Goal: Navigation & Orientation: Find specific page/section

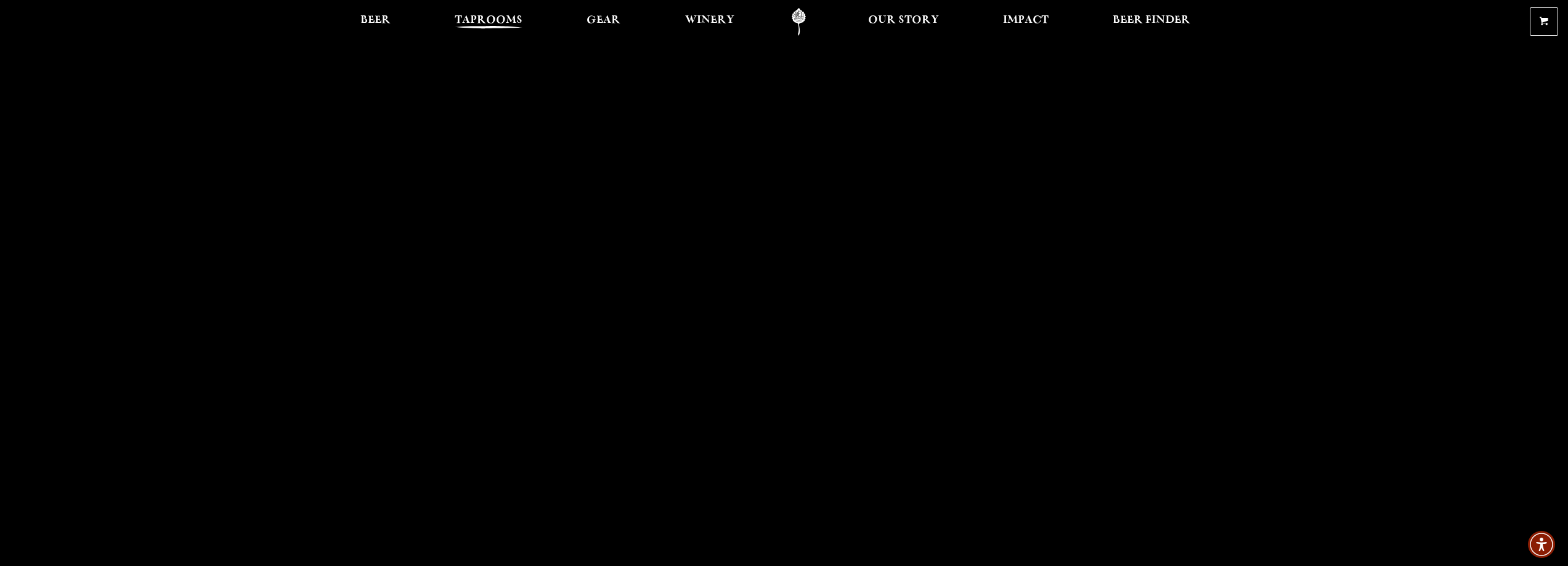
click at [474, 16] on span "Taprooms" at bounding box center [489, 20] width 68 height 10
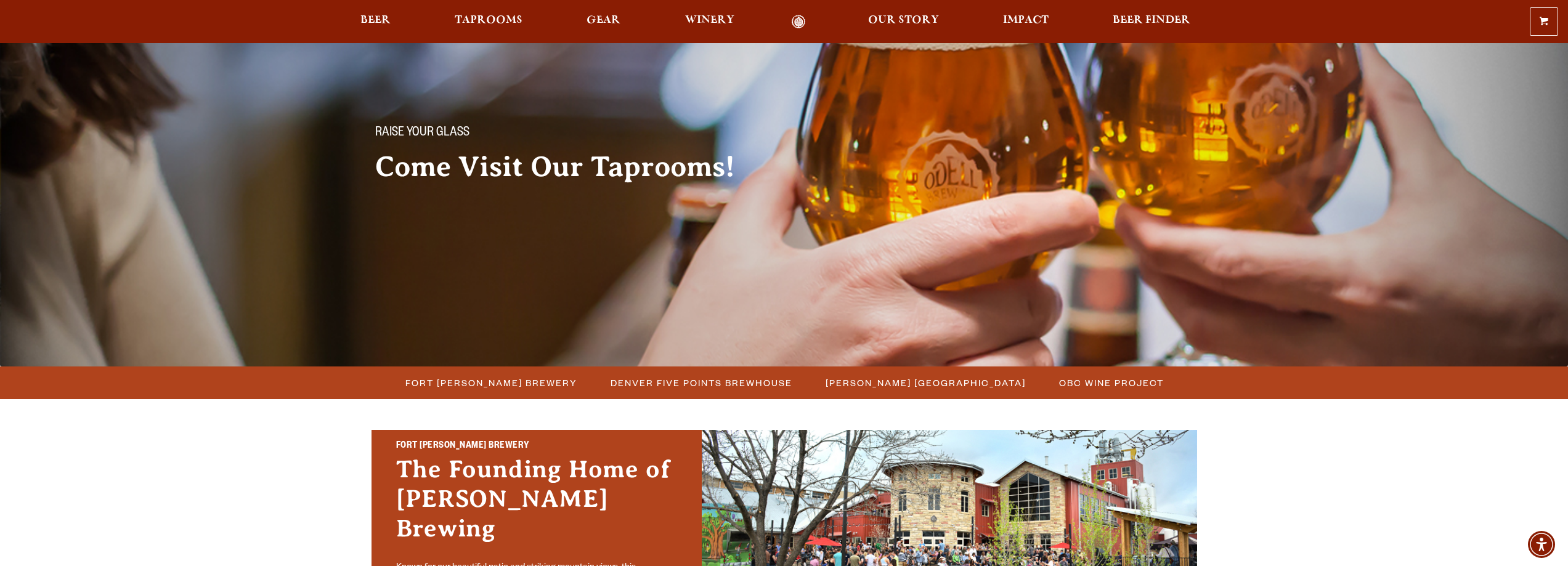
scroll to position [61, 0]
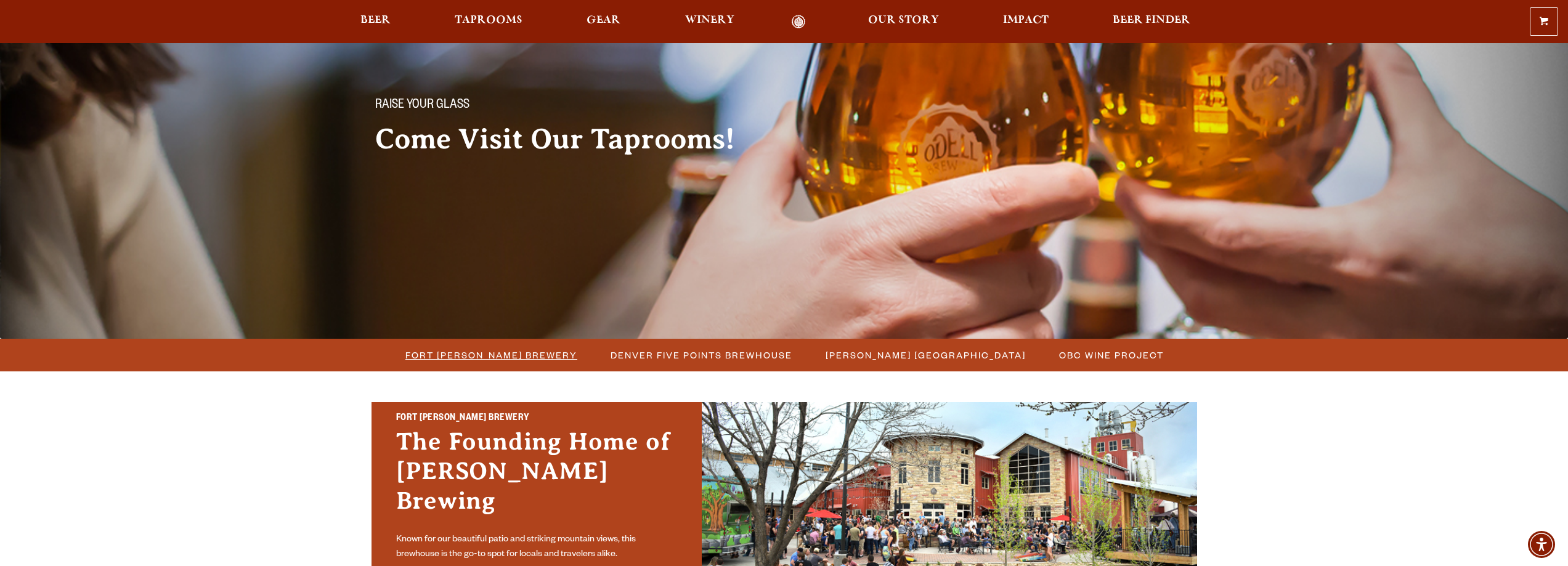
click at [536, 348] on span "Fort [PERSON_NAME] Brewery" at bounding box center [491, 355] width 172 height 18
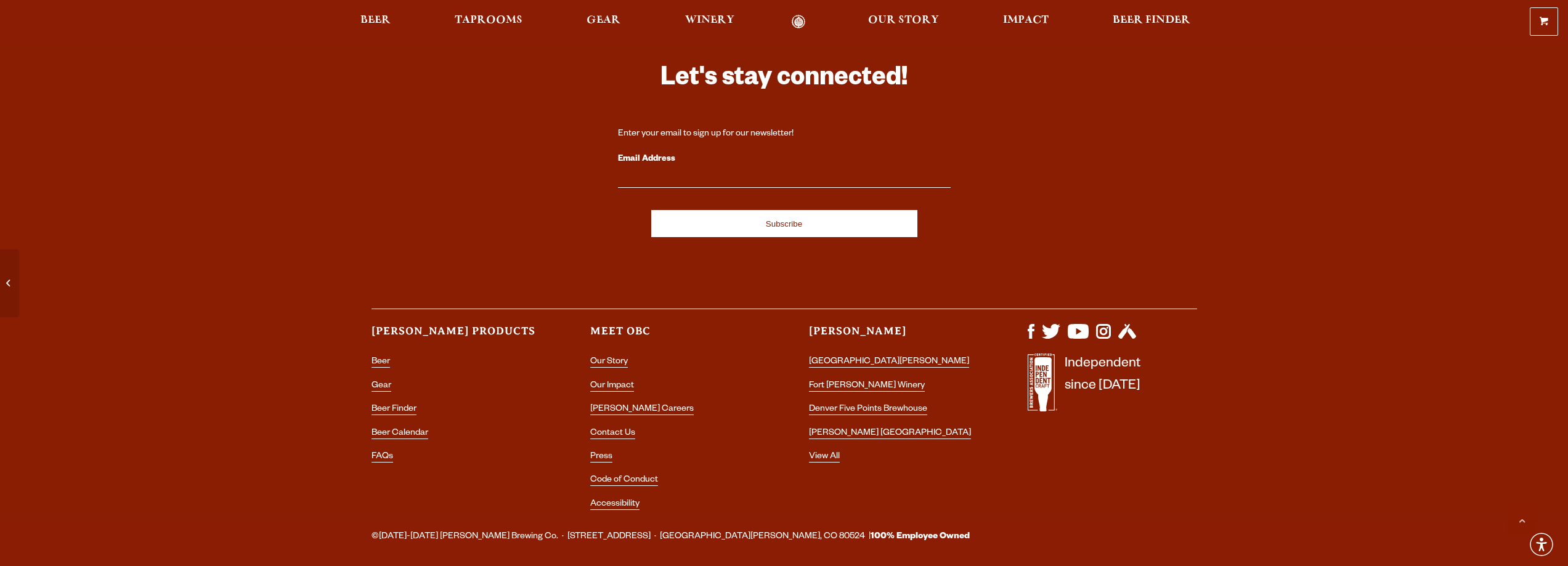
scroll to position [5330, 0]
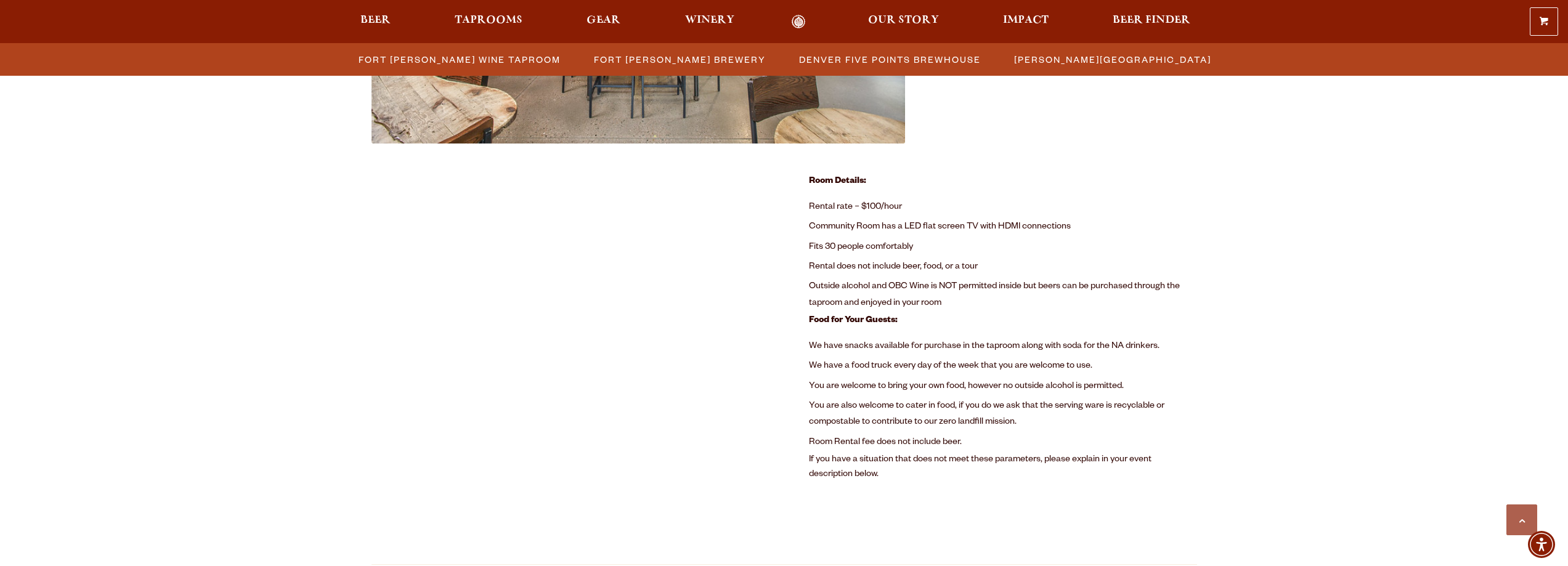
scroll to position [800, 0]
